Goal: Obtain resource: Download file/media

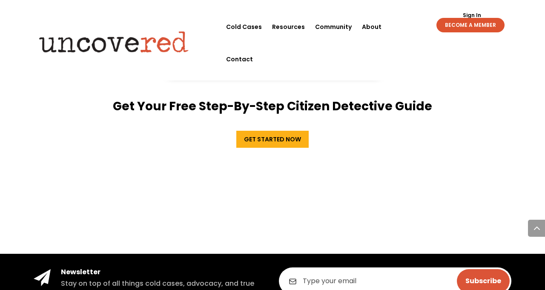
scroll to position [1644, 0]
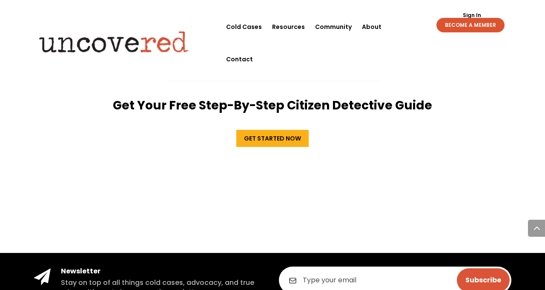
click at [271, 130] on link "Get Started Now" at bounding box center [272, 138] width 72 height 17
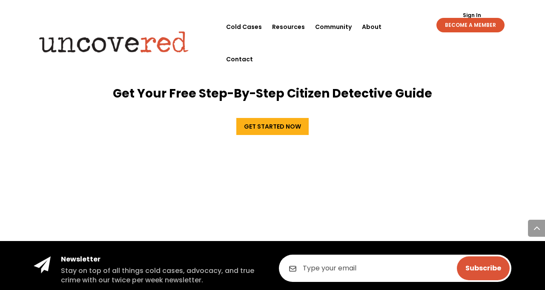
scroll to position [1668, 0]
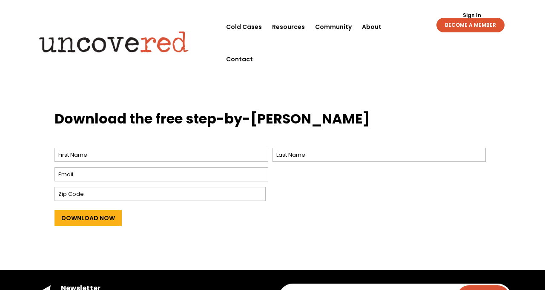
scroll to position [298, 0]
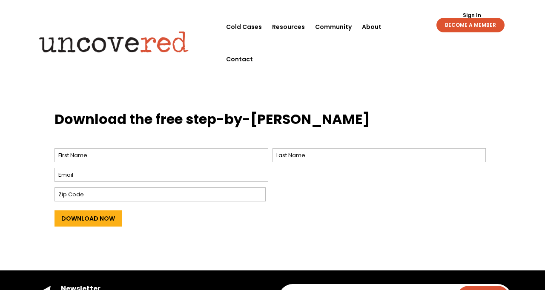
click at [102, 216] on input "Download Now" at bounding box center [87, 218] width 67 height 16
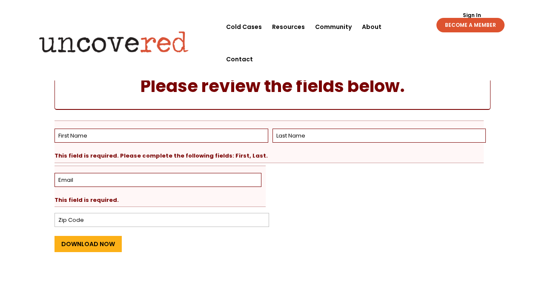
scroll to position [0, 0]
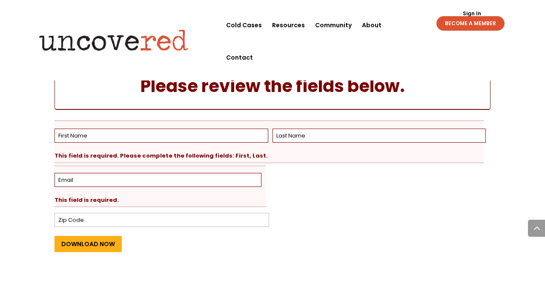
click at [205, 139] on input "First" at bounding box center [161, 136] width 214 height 14
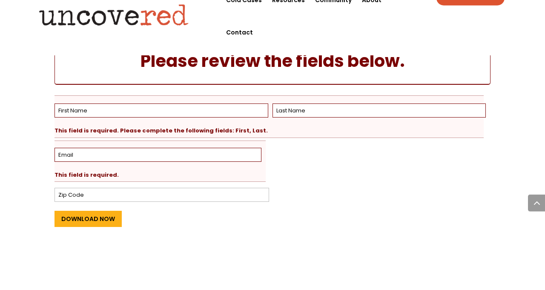
scroll to position [401, 0]
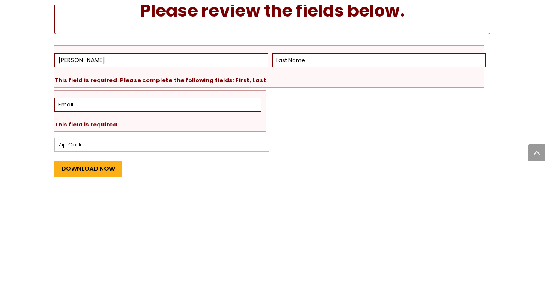
type input "[PERSON_NAME]"
click at [326, 136] on input "Last" at bounding box center [379, 136] width 214 height 14
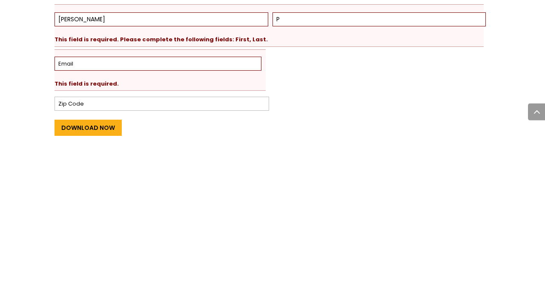
type input "P"
click at [235, 178] on input "Email *" at bounding box center [157, 180] width 207 height 14
type input "[EMAIL_ADDRESS][DOMAIN_NAME]"
click at [212, 217] on input "Zip Code" at bounding box center [161, 220] width 215 height 14
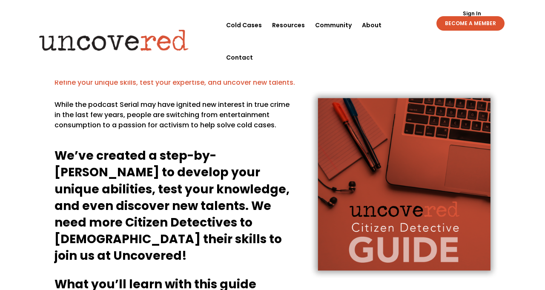
scroll to position [15, 0]
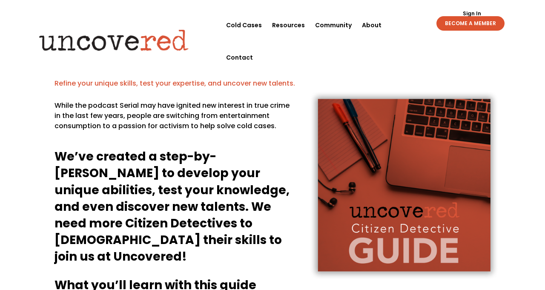
click at [239, 20] on link "Cold Cases" at bounding box center [244, 25] width 36 height 32
